Goal: Transaction & Acquisition: Purchase product/service

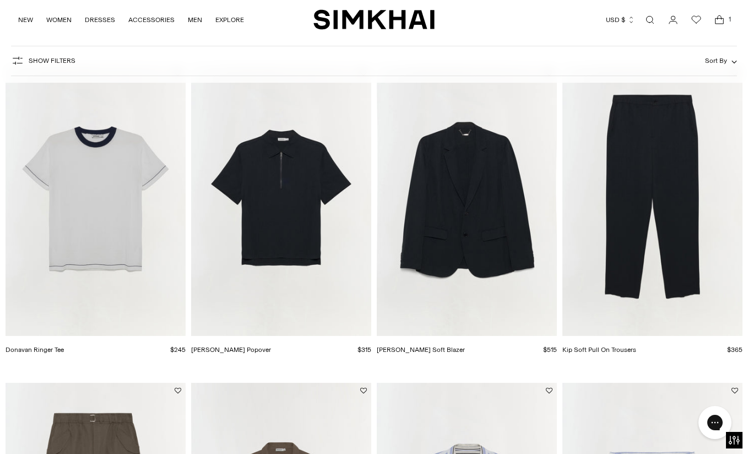
click at [0, 0] on img "Gary Soft Blazer" at bounding box center [0, 0] width 0 height 0
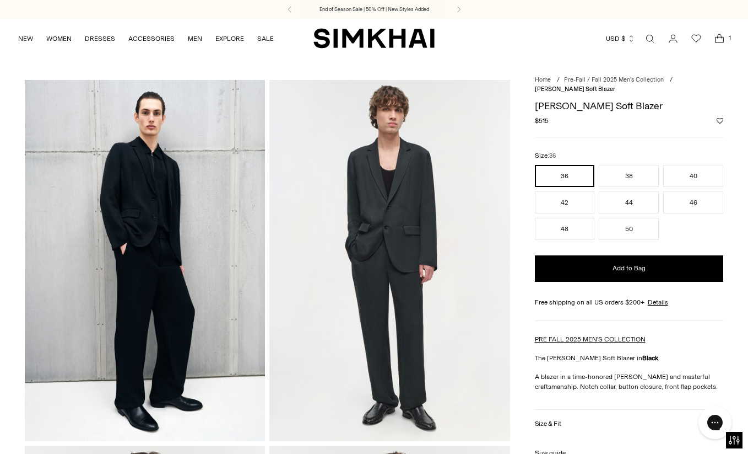
click at [704, 148] on div "[PERSON_NAME] Soft Blazer Regular price $515 Unit price / per Color: Black ****…" at bounding box center [629, 389] width 189 height 590
click at [574, 202] on button "42" at bounding box center [565, 202] width 60 height 22
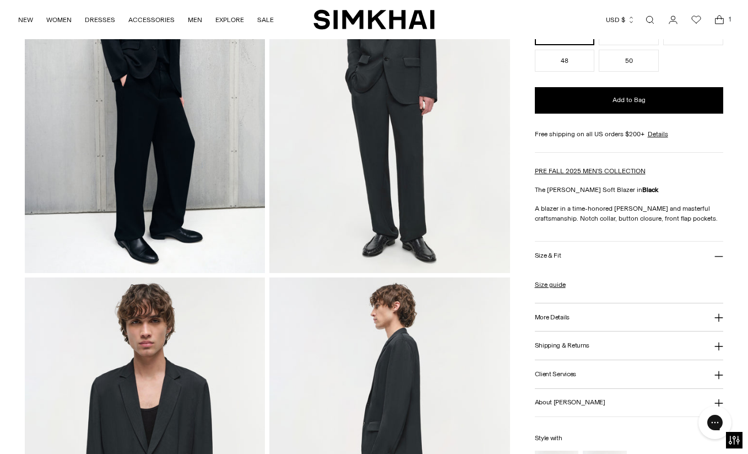
scroll to position [169, 0]
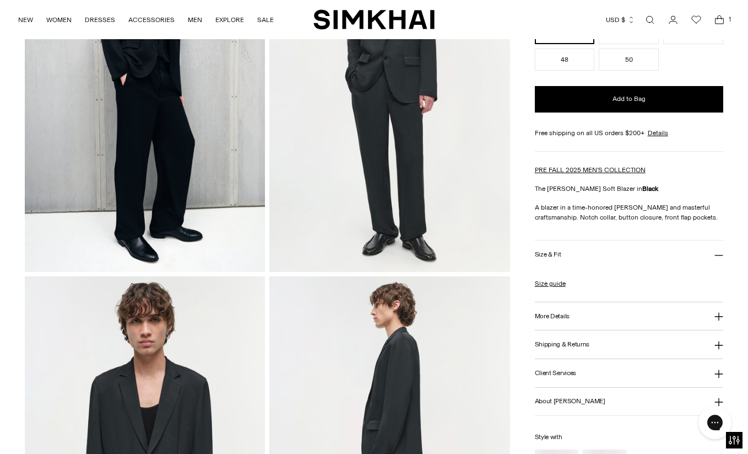
click at [560, 258] on button "Size & Fit" at bounding box center [629, 254] width 189 height 28
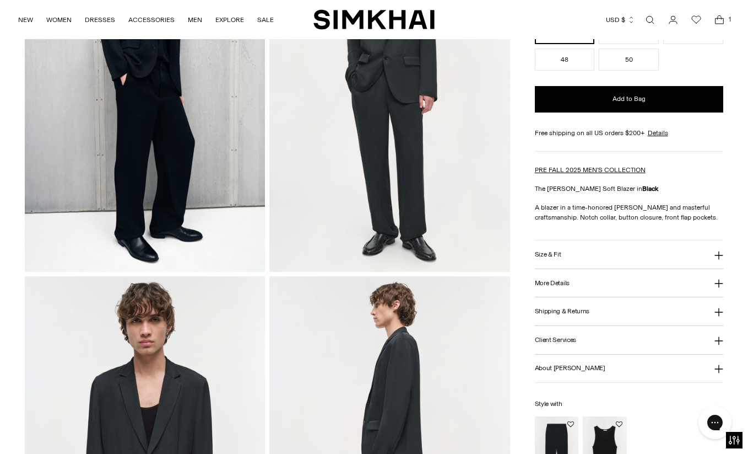
click at [560, 258] on button "Size & Fit" at bounding box center [629, 254] width 189 height 28
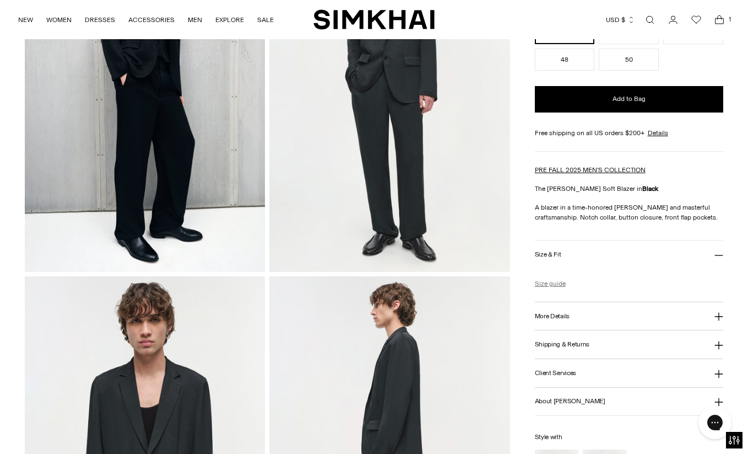
click at [562, 284] on link "Size guide" at bounding box center [550, 283] width 31 height 10
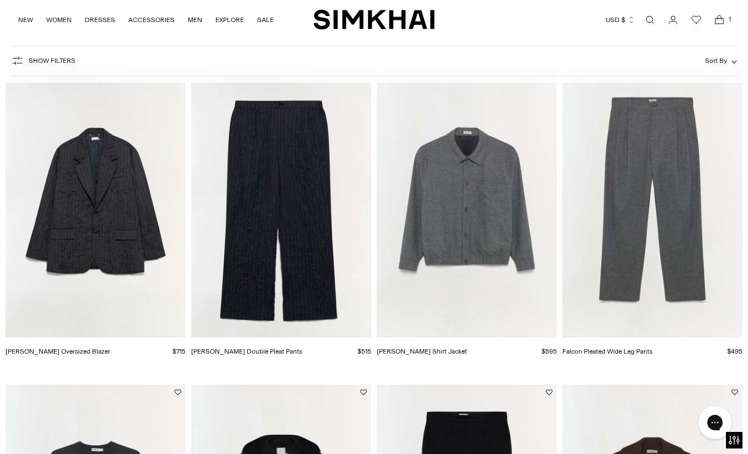
scroll to position [139, 0]
